Goal: Find specific page/section: Find specific page/section

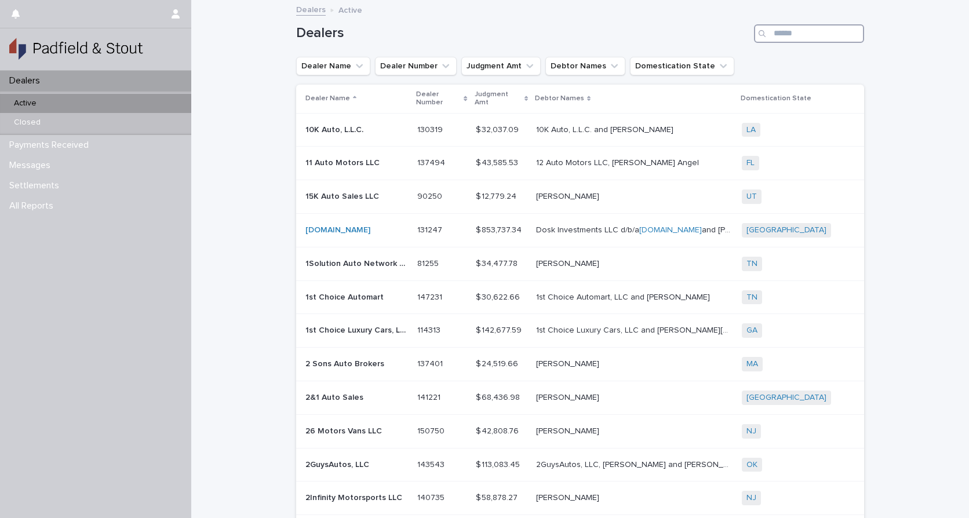
drag, startPoint x: 833, startPoint y: 35, endPoint x: 842, endPoint y: 1, distance: 35.4
click at [833, 32] on input "Search" at bounding box center [809, 33] width 110 height 19
type input "*****"
